Goal: Information Seeking & Learning: Learn about a topic

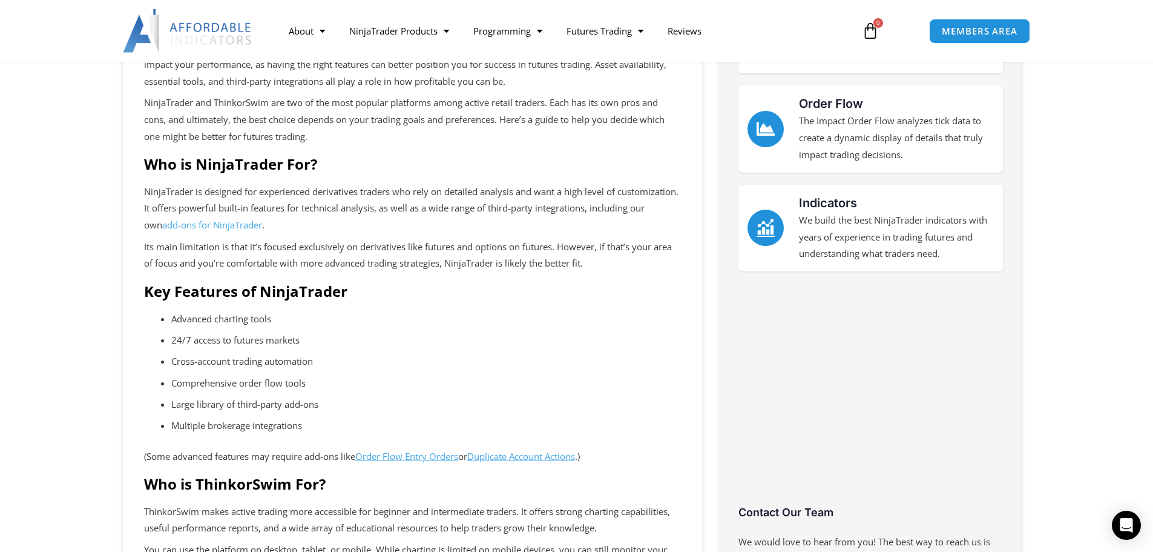
scroll to position [242, 0]
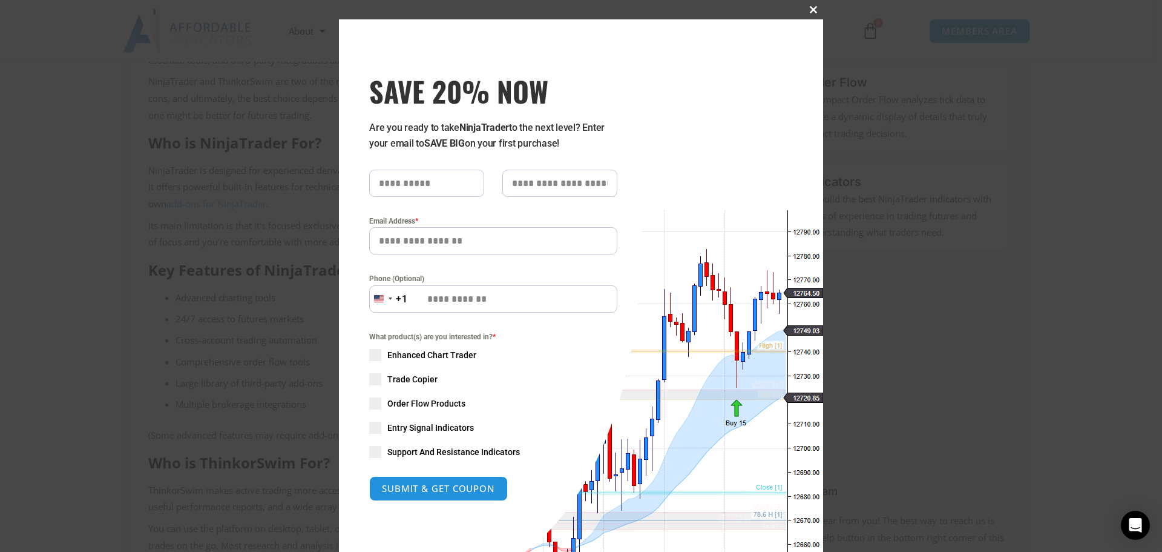
click at [809, 9] on span "SAVE 20% NOW popup" at bounding box center [813, 9] width 19 height 7
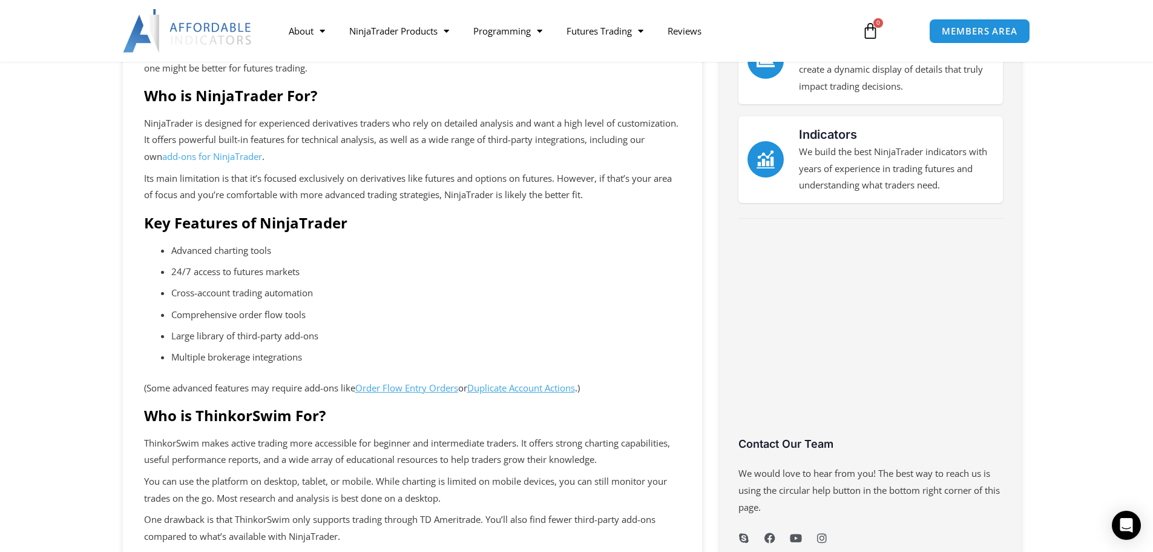
scroll to position [182, 0]
